Goal: Navigation & Orientation: Find specific page/section

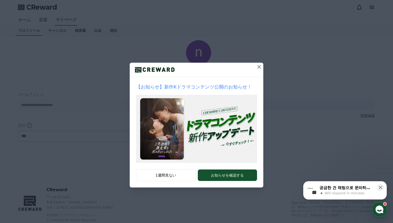
click at [259, 66] on icon at bounding box center [259, 67] width 6 height 6
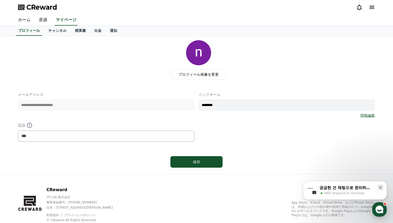
click at [117, 75] on div "プロフィール画像を変更" at bounding box center [198, 59] width 353 height 39
click at [24, 21] on link "ホーム" at bounding box center [24, 20] width 21 height 11
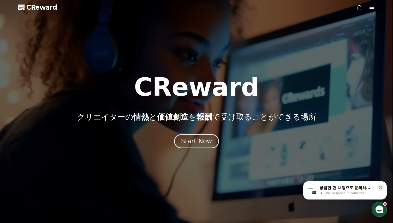
click at [371, 8] on icon at bounding box center [372, 7] width 5 height 3
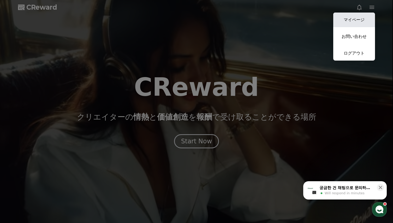
click at [356, 21] on link "マイページ" at bounding box center [354, 20] width 42 height 15
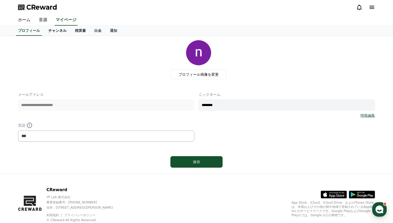
click at [49, 30] on link "チャンネル" at bounding box center [57, 31] width 27 height 10
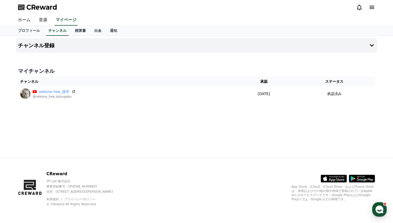
click at [167, 130] on div "チャンネル登録 マイチャンネル チャンネル 承認 ステータス nekono hee_雑学 @nekono_hee.zatsugaku [DATE] 08-14…" at bounding box center [197, 97] width 366 height 122
click at [106, 30] on link "通知" at bounding box center [114, 31] width 16 height 10
